Goal: Information Seeking & Learning: Find contact information

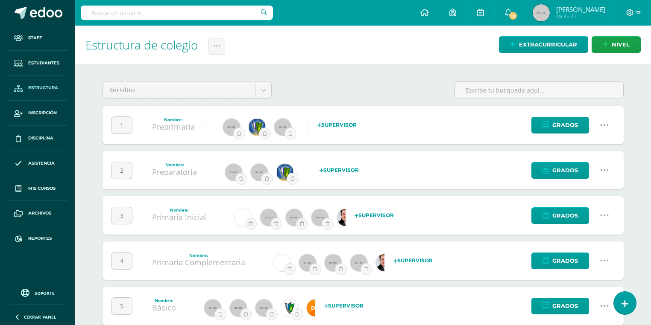
click at [213, 18] on input "text" at bounding box center [177, 13] width 192 height 15
click at [207, 11] on input "text" at bounding box center [177, 13] width 192 height 15
type input "archila del cid"
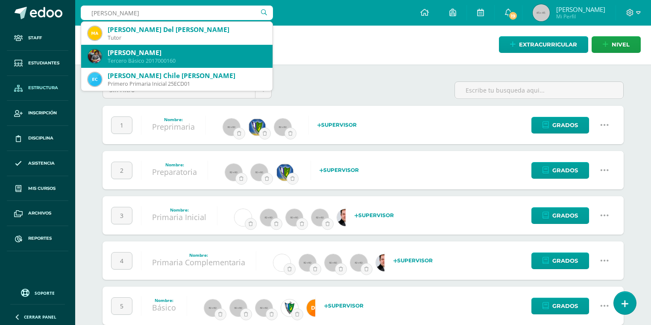
click at [129, 59] on div "Tercero Básico 2017000160" at bounding box center [187, 60] width 158 height 7
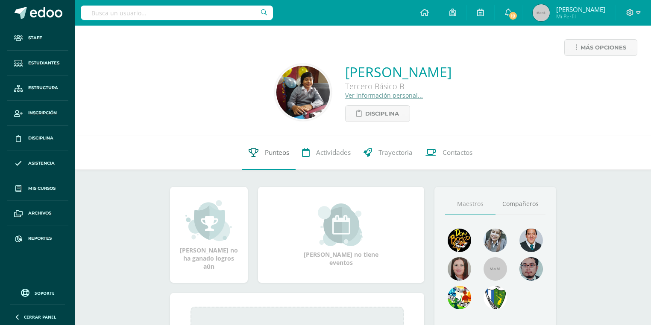
click at [277, 152] on span "Punteos" at bounding box center [277, 152] width 24 height 9
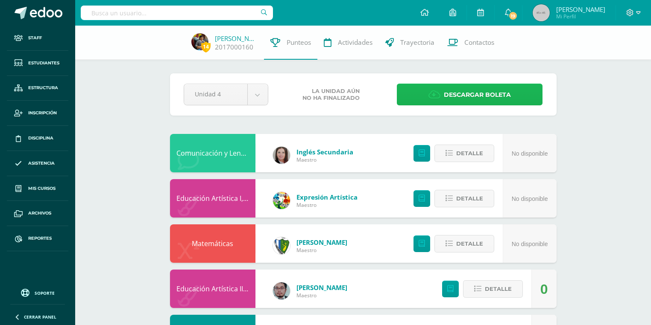
click at [432, 85] on link "Descargar boleta" at bounding box center [470, 95] width 146 height 22
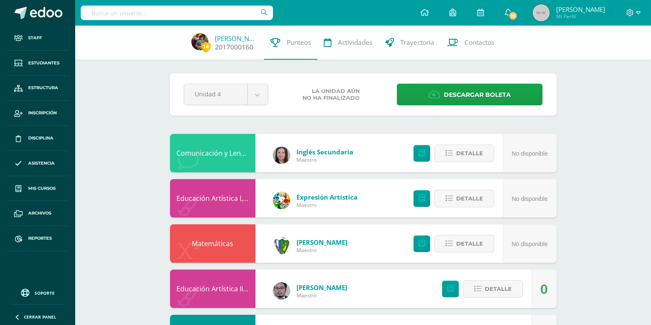
click at [237, 41] on link "[PERSON_NAME]" at bounding box center [236, 38] width 43 height 9
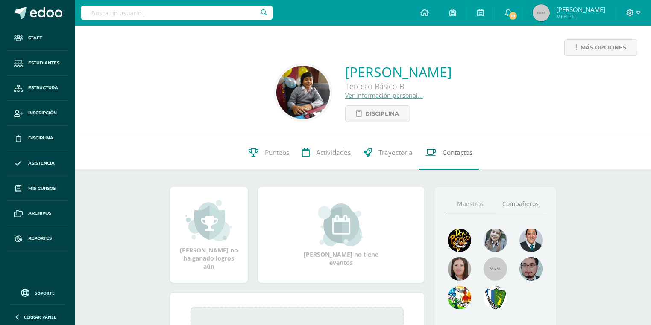
click at [453, 158] on link "Contactos" at bounding box center [449, 153] width 60 height 34
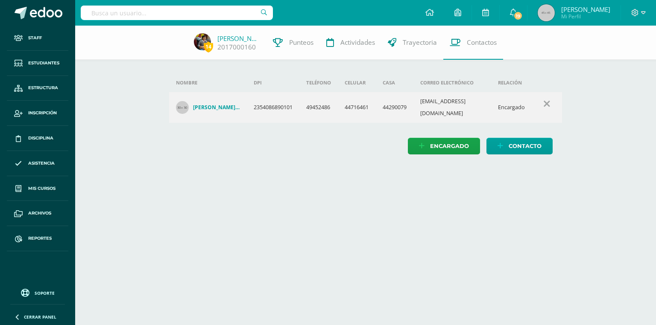
click at [461, 152] on div "Nombre DPI Teléfono Celular Casa Correo electrónico Relación [PERSON_NAME] [PER…" at bounding box center [365, 99] width 420 height 146
drag, startPoint x: 409, startPoint y: 104, endPoint x: 382, endPoint y: 104, distance: 26.0
click at [382, 104] on td "44290079" at bounding box center [395, 107] width 38 height 31
click at [342, 172] on html "Staff Estudiantes Estructura Inscripción Disciplina Asistencia Mis cursos Archi…" at bounding box center [328, 86] width 656 height 172
drag, startPoint x: 380, startPoint y: 105, endPoint x: 413, endPoint y: 105, distance: 33.3
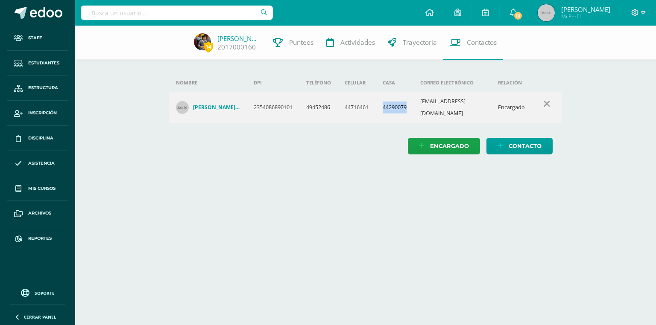
click at [413, 105] on td "44290079" at bounding box center [395, 107] width 38 height 31
click at [371, 152] on div "Nombre DPI Teléfono Celular Casa Correo electrónico Relación [PERSON_NAME] [PER…" at bounding box center [365, 99] width 420 height 146
drag, startPoint x: 384, startPoint y: 104, endPoint x: 408, endPoint y: 105, distance: 24.4
click at [408, 105] on td "44290079" at bounding box center [395, 107] width 38 height 31
click at [301, 147] on div "Nombre DPI Teléfono Celular Casa Correo electrónico Relación [PERSON_NAME] [PER…" at bounding box center [365, 99] width 420 height 146
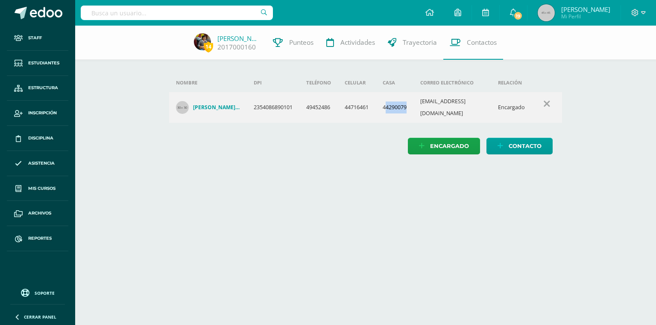
drag, startPoint x: 385, startPoint y: 104, endPoint x: 407, endPoint y: 102, distance: 21.8
click at [407, 102] on td "44290079" at bounding box center [395, 107] width 38 height 31
click at [372, 128] on div "Nombre DPI Teléfono Celular Casa Correo electrónico Relación [PERSON_NAME] [PER…" at bounding box center [365, 113] width 393 height 81
drag, startPoint x: 382, startPoint y: 101, endPoint x: 409, endPoint y: 101, distance: 26.0
click at [409, 101] on td "44290079" at bounding box center [395, 107] width 38 height 31
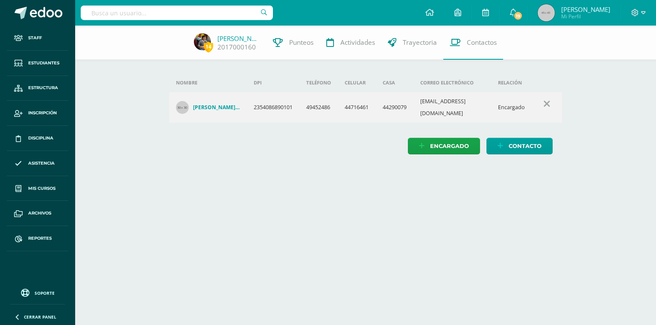
click at [376, 138] on div "Encargado Contacto" at bounding box center [365, 146] width 393 height 17
click at [385, 104] on td "44290079" at bounding box center [395, 107] width 38 height 31
drag, startPoint x: 384, startPoint y: 103, endPoint x: 408, endPoint y: 101, distance: 24.4
click at [408, 101] on td "44290079" at bounding box center [395, 107] width 38 height 31
click at [345, 152] on div "Nombre DPI Teléfono Celular Casa Correo electrónico Relación [PERSON_NAME] [PER…" at bounding box center [365, 99] width 420 height 146
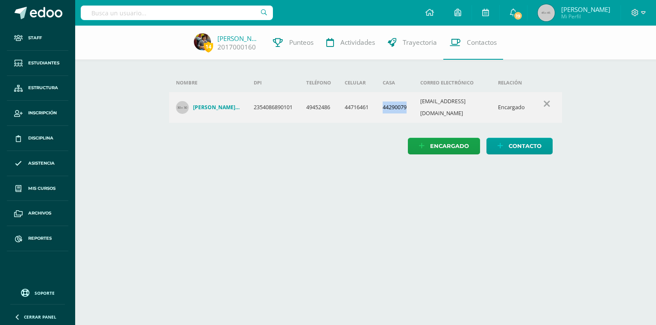
drag, startPoint x: 385, startPoint y: 104, endPoint x: 408, endPoint y: 102, distance: 23.1
click at [408, 102] on td "44290079" at bounding box center [395, 107] width 38 height 31
click at [301, 167] on html "Staff Estudiantes Estructura Inscripción Disciplina Asistencia Mis cursos Archi…" at bounding box center [328, 86] width 656 height 172
drag, startPoint x: 385, startPoint y: 104, endPoint x: 408, endPoint y: 101, distance: 22.8
click at [408, 101] on td "44290079" at bounding box center [395, 107] width 38 height 31
